Goal: Task Accomplishment & Management: Complete application form

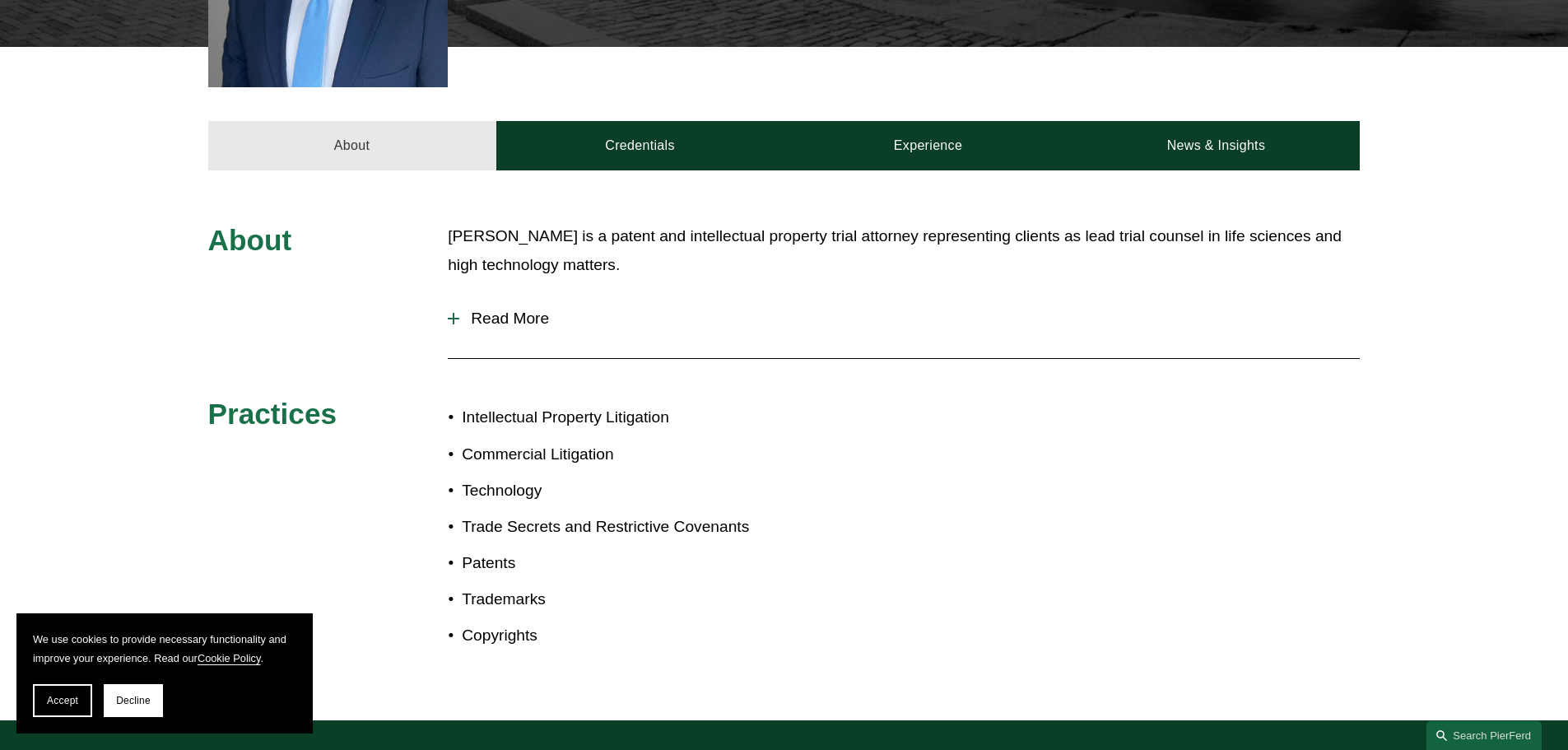
scroll to position [494, 0]
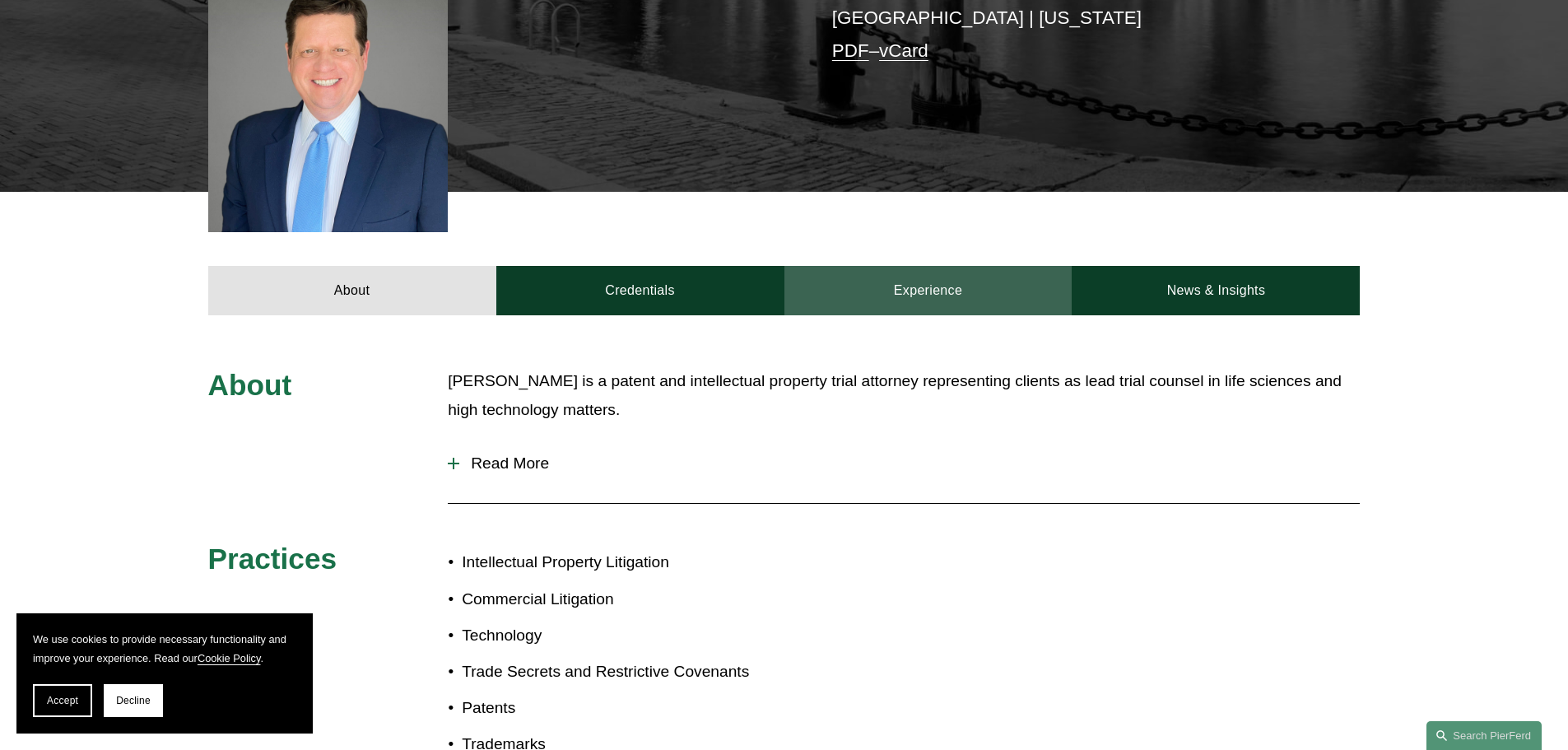
click at [1017, 269] on link "Experience" at bounding box center [928, 290] width 288 height 49
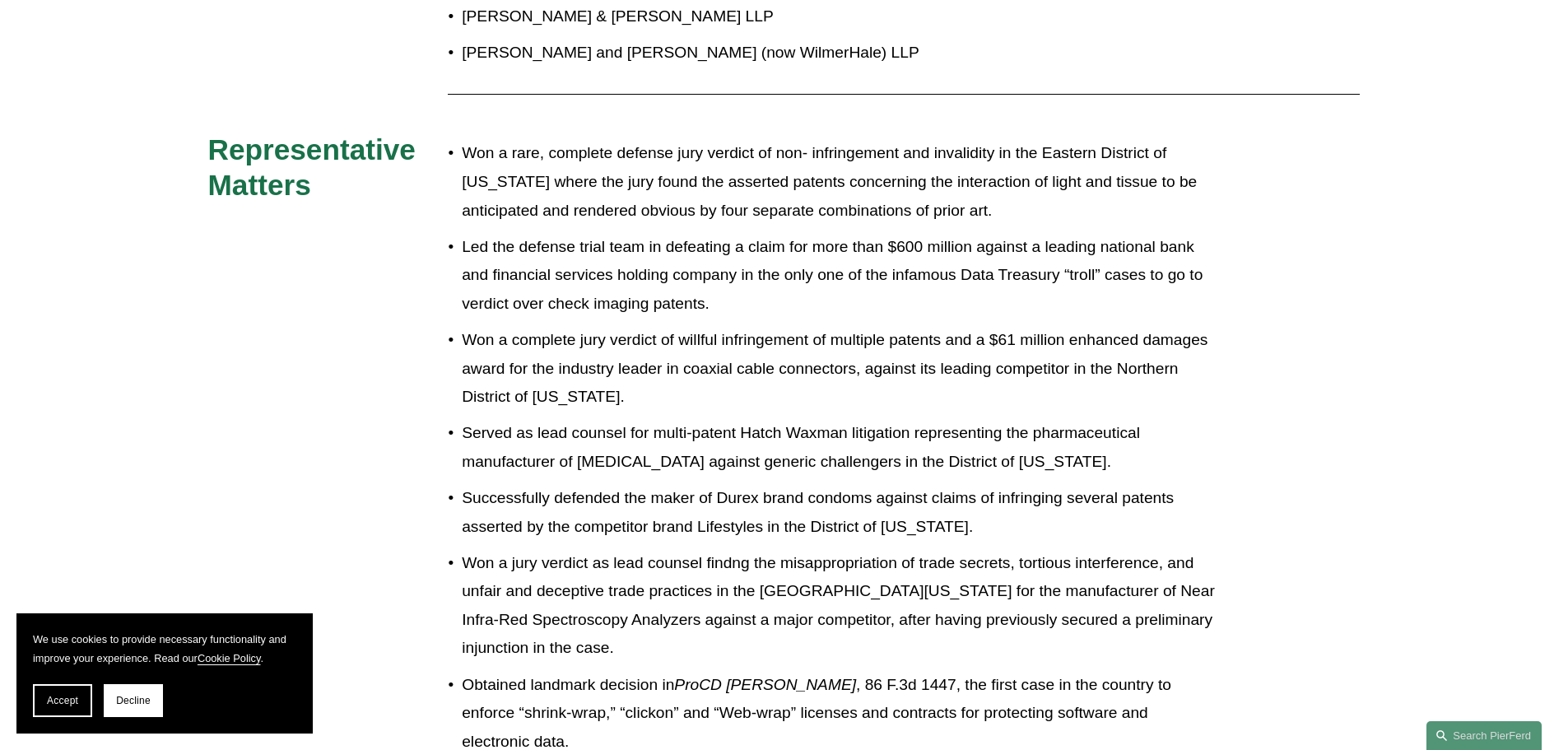
scroll to position [576, 0]
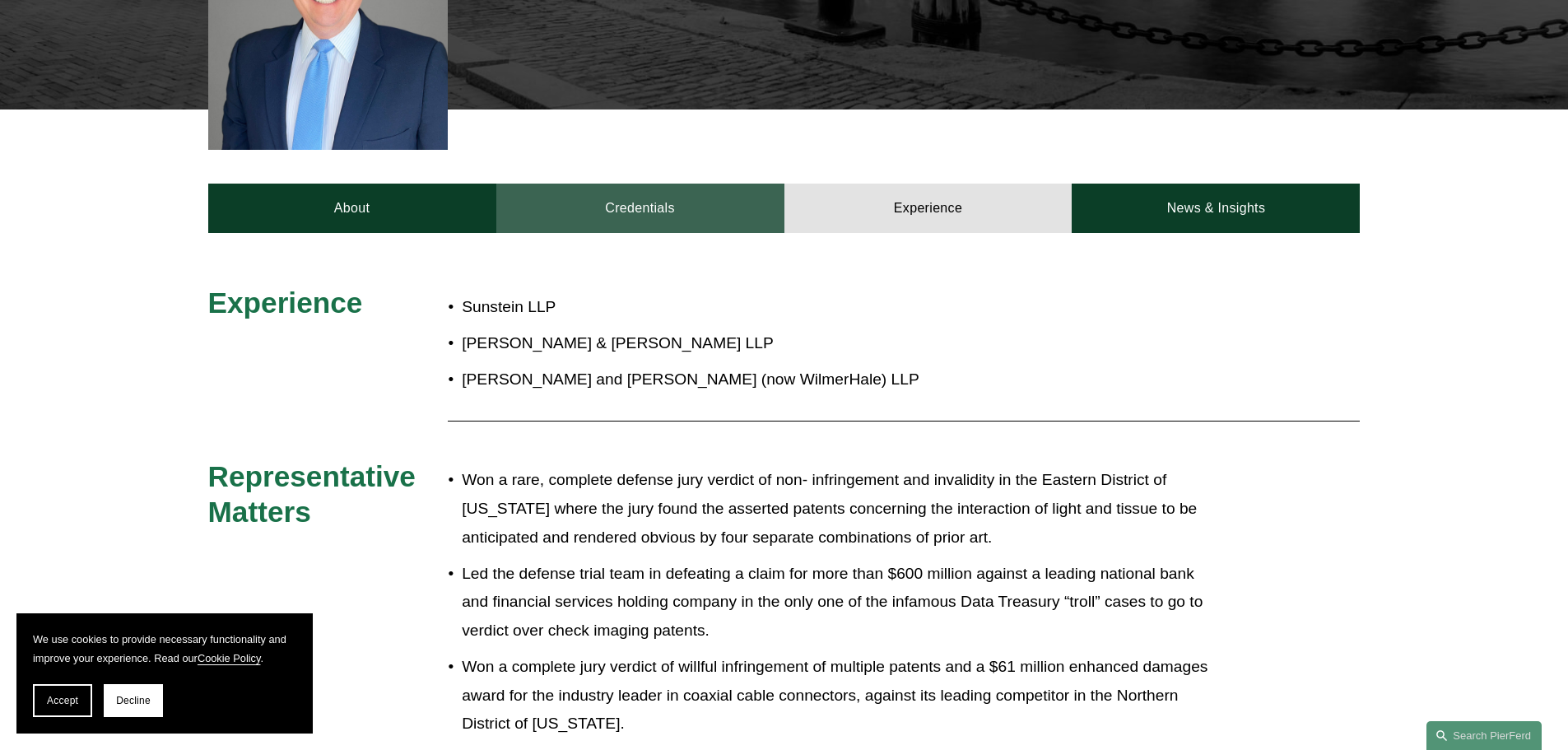
click at [627, 204] on link "Credentials" at bounding box center [640, 208] width 288 height 49
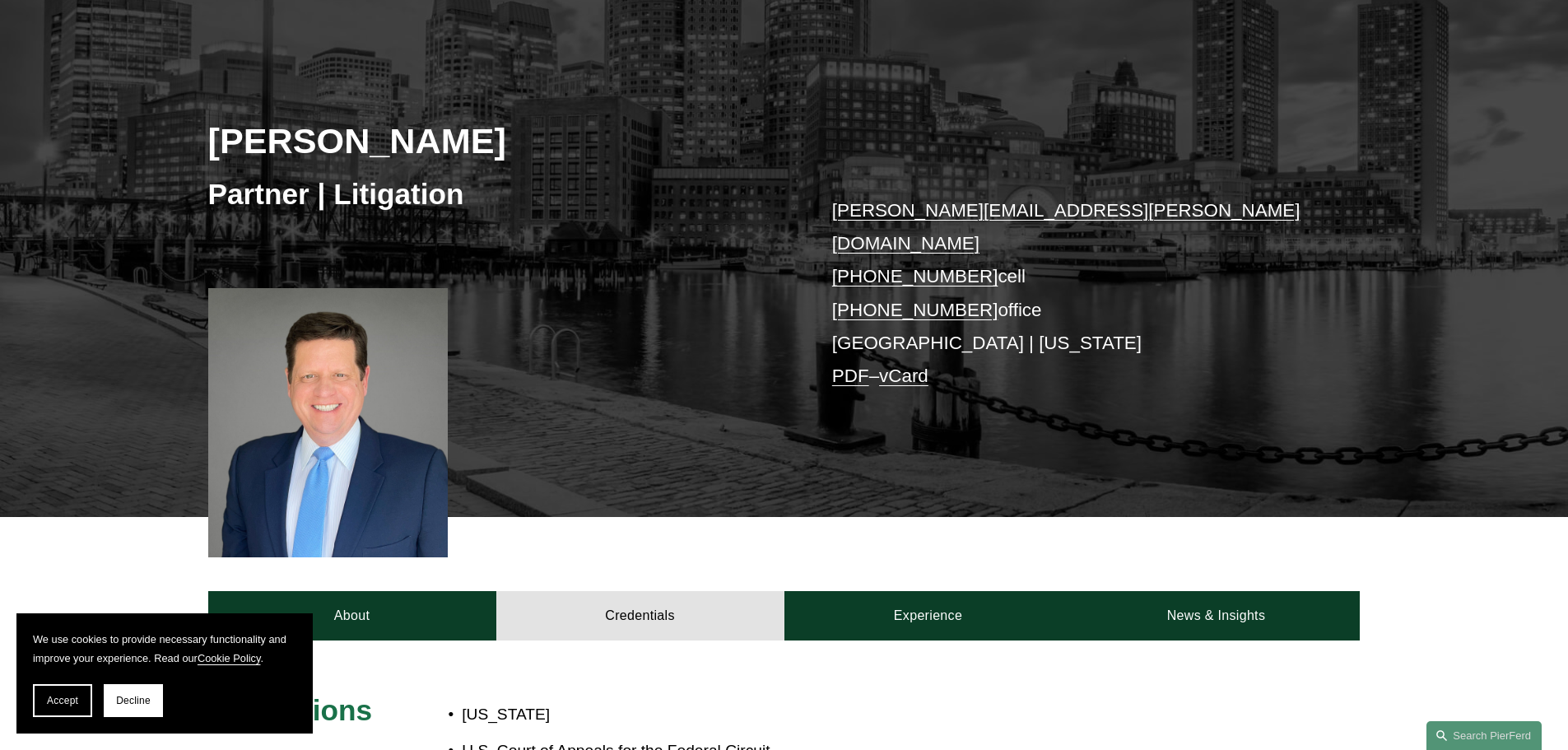
scroll to position [0, 0]
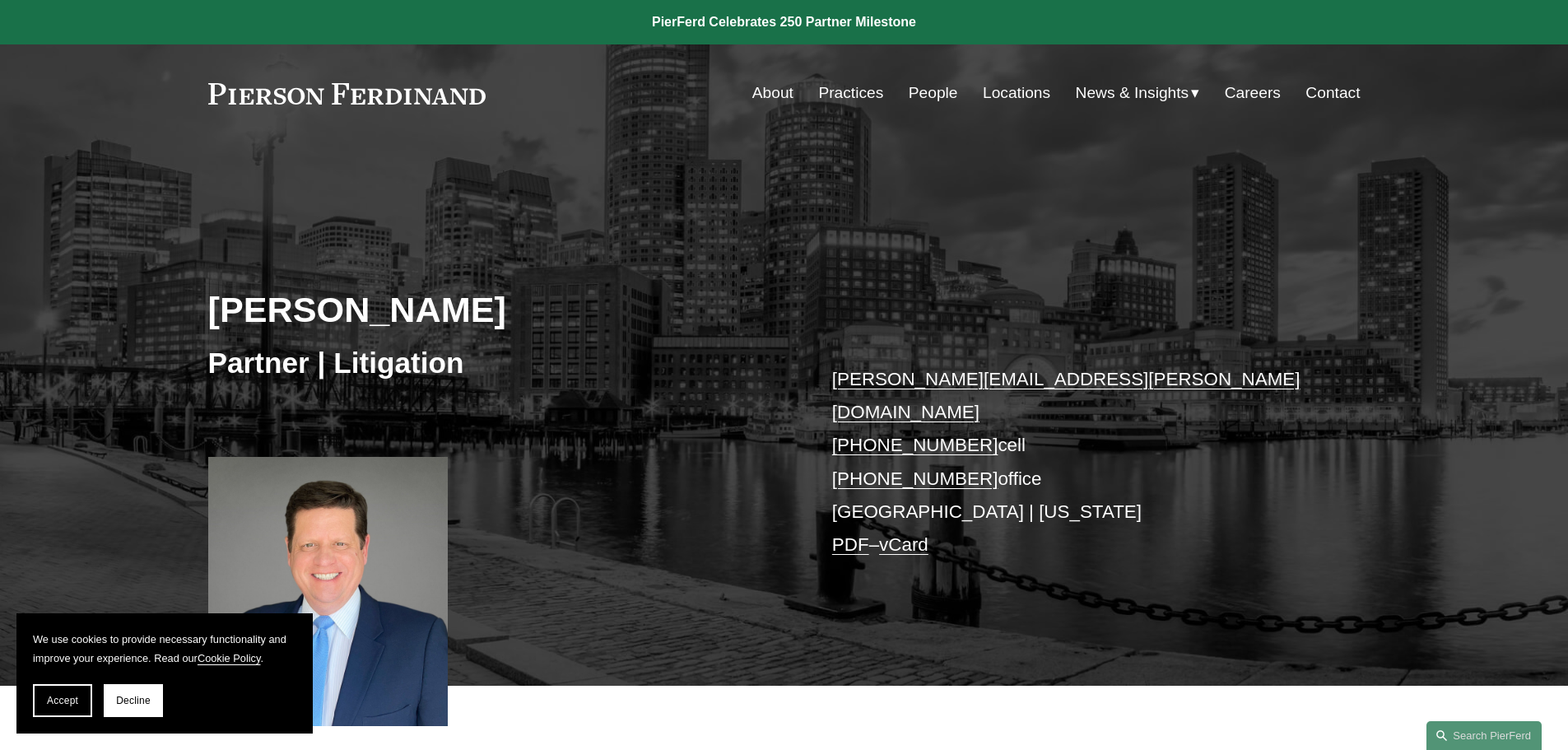
click at [928, 91] on link "People" at bounding box center [933, 93] width 49 height 31
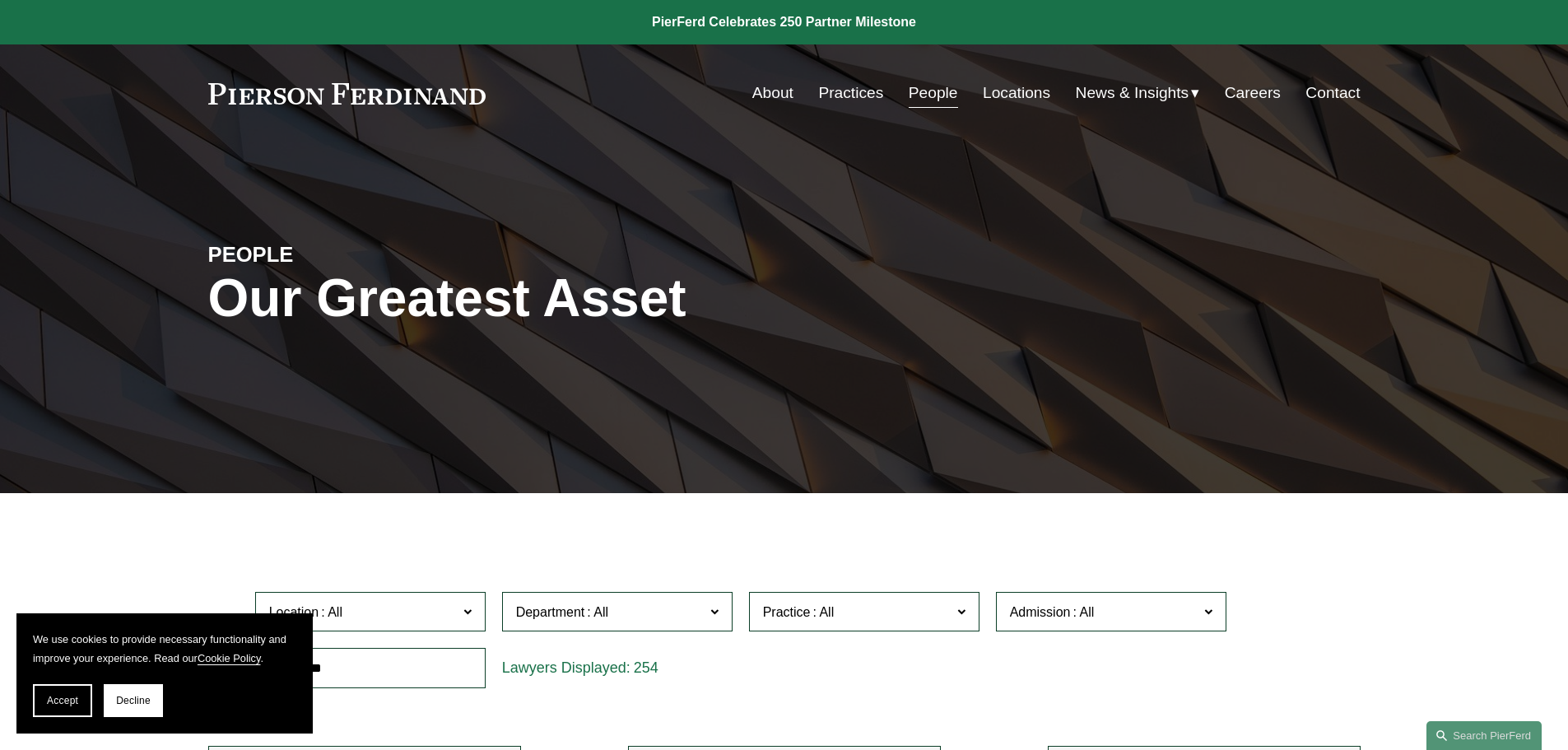
click at [1244, 96] on link "Careers" at bounding box center [1253, 93] width 56 height 31
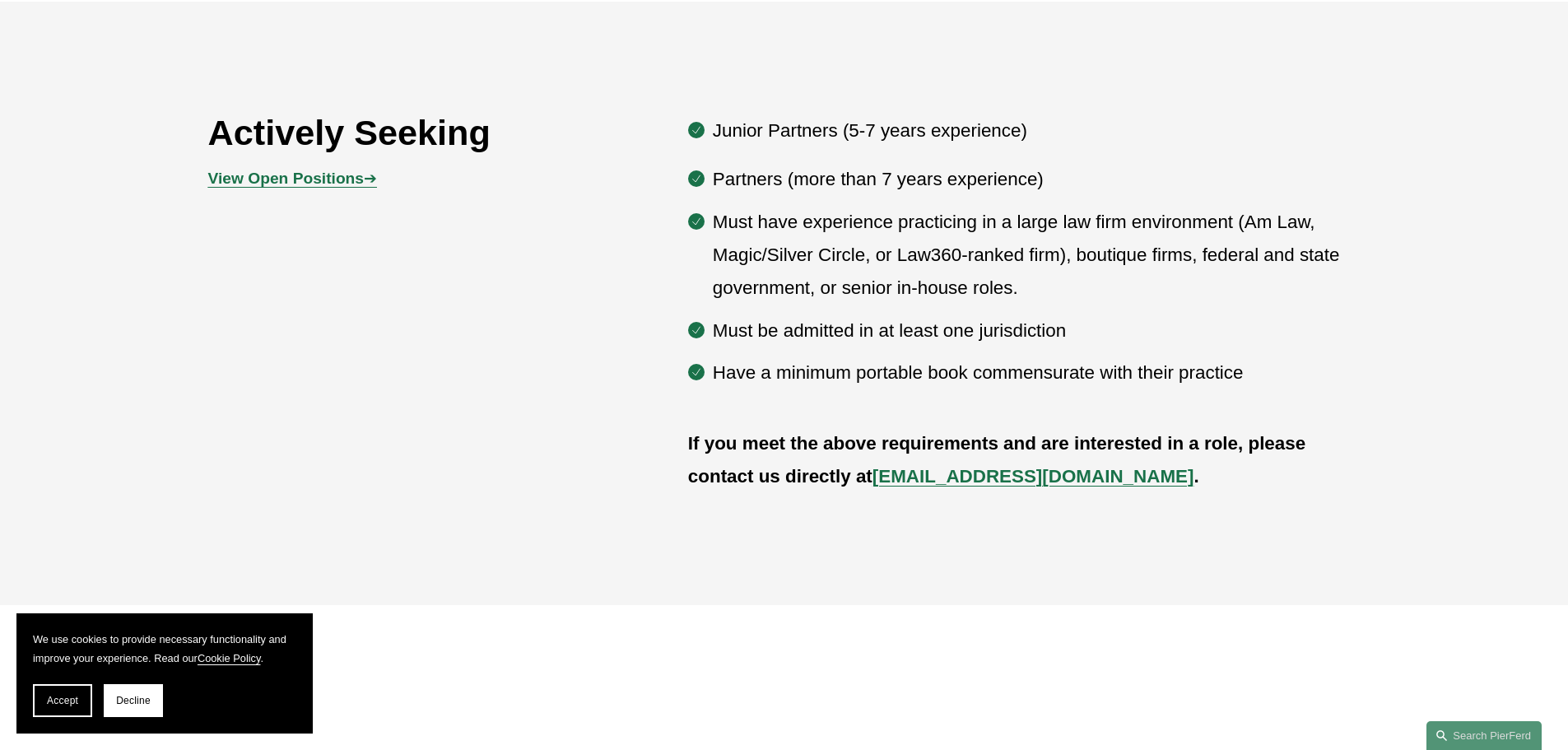
scroll to position [989, 0]
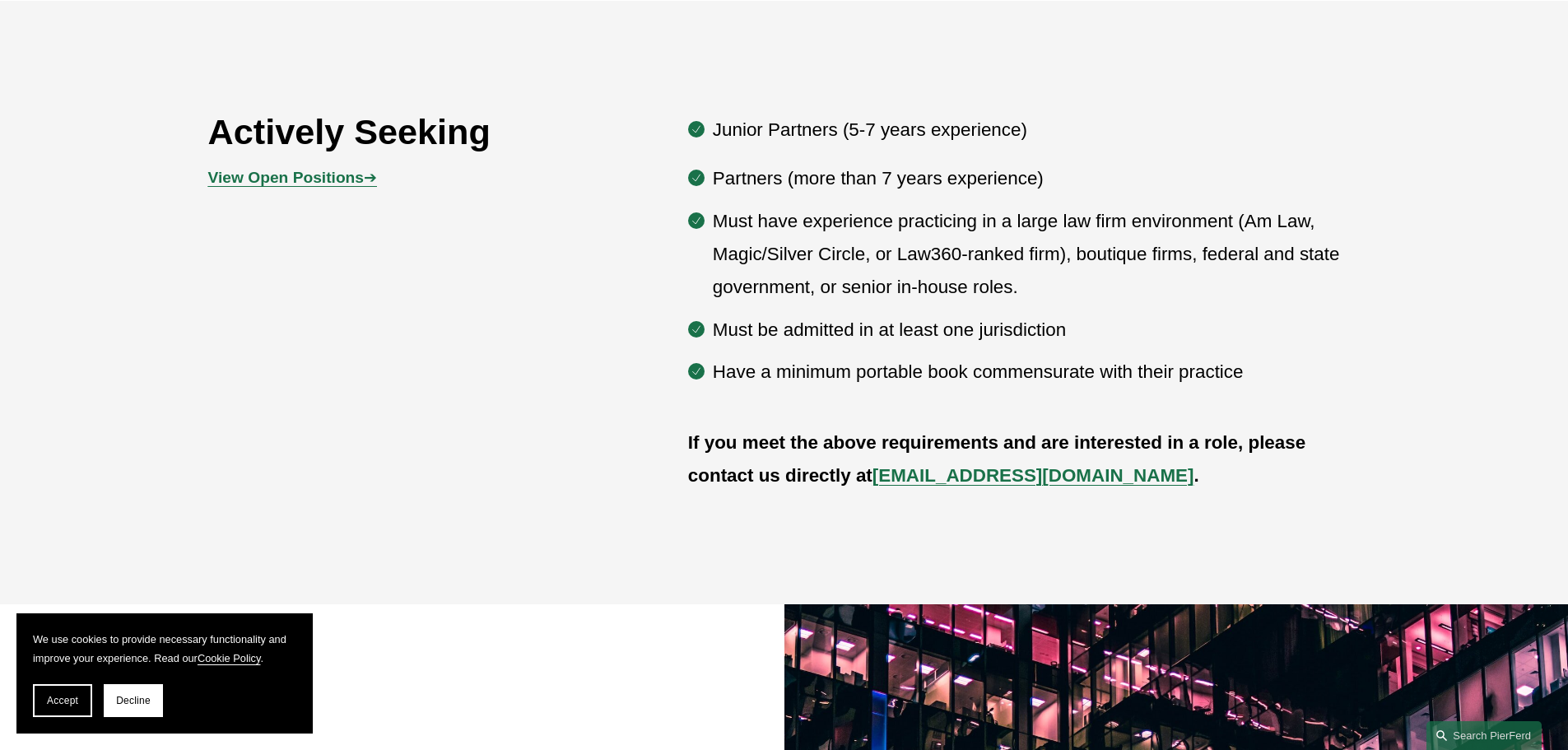
click at [362, 177] on strong "View Open Positions" at bounding box center [286, 178] width 155 height 17
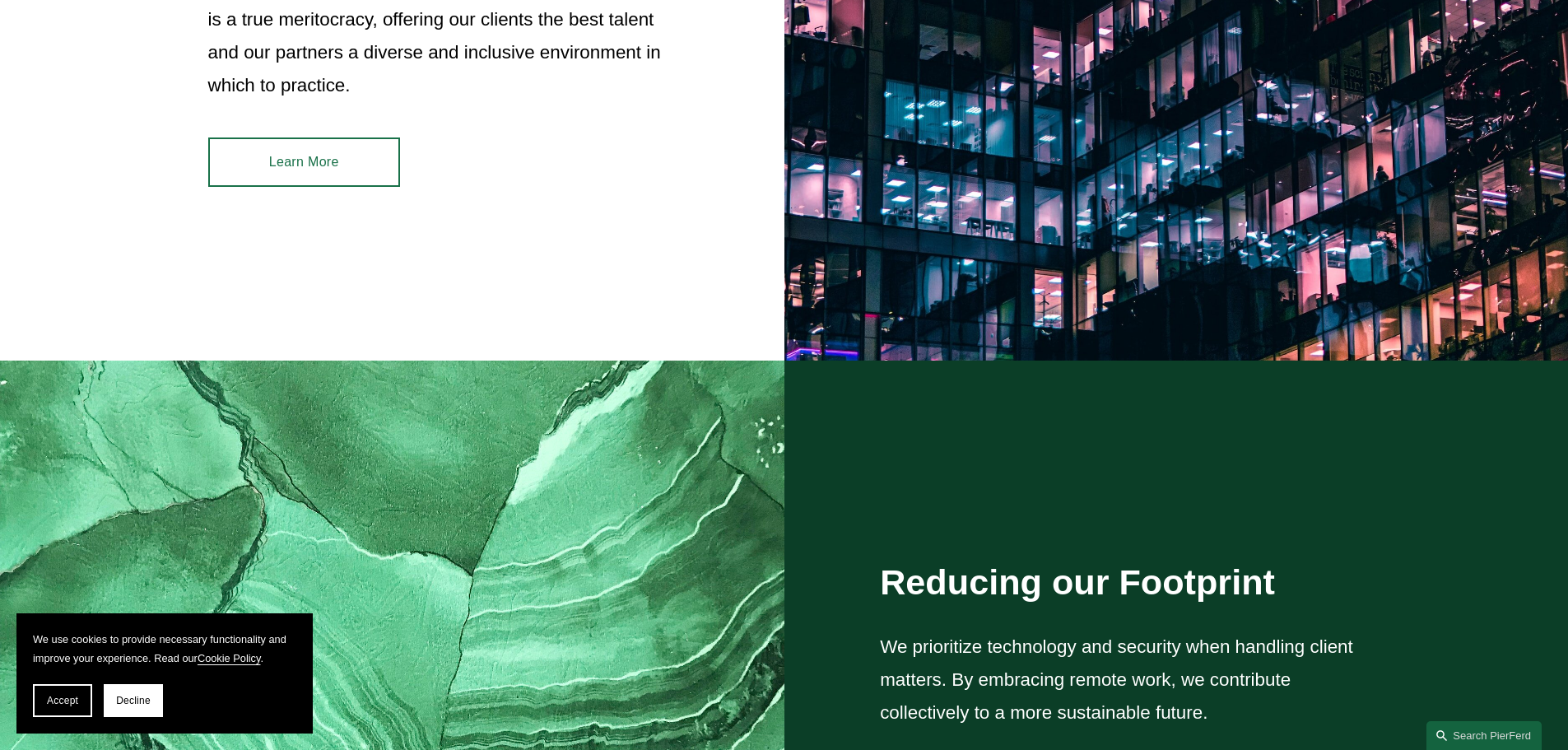
scroll to position [1686, 0]
